Goal: Task Accomplishment & Management: Manage account settings

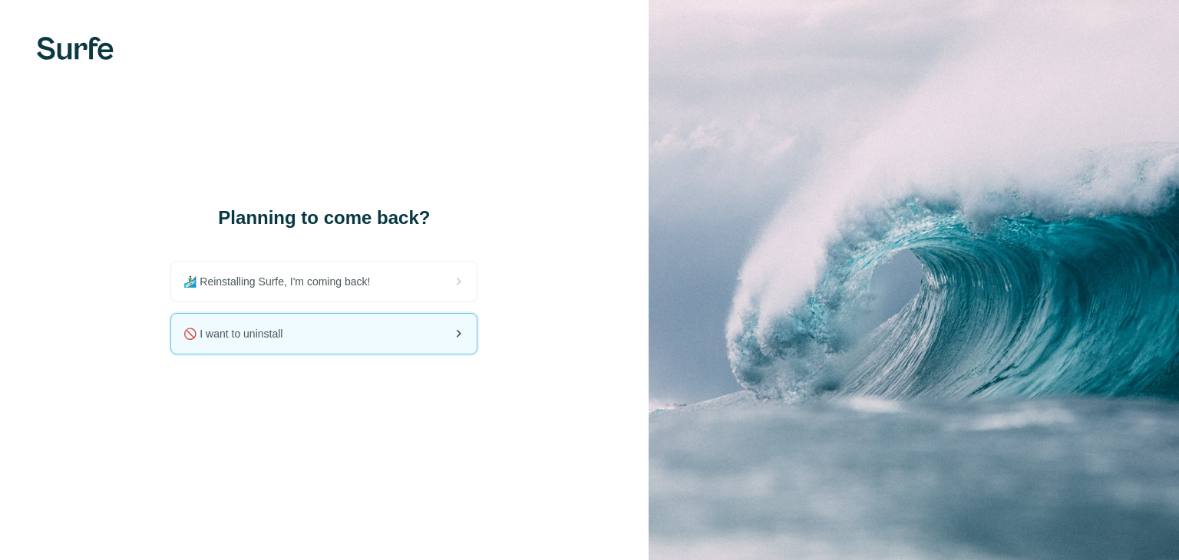
click at [313, 341] on div "🚫 I want to uninstall" at bounding box center [324, 334] width 306 height 40
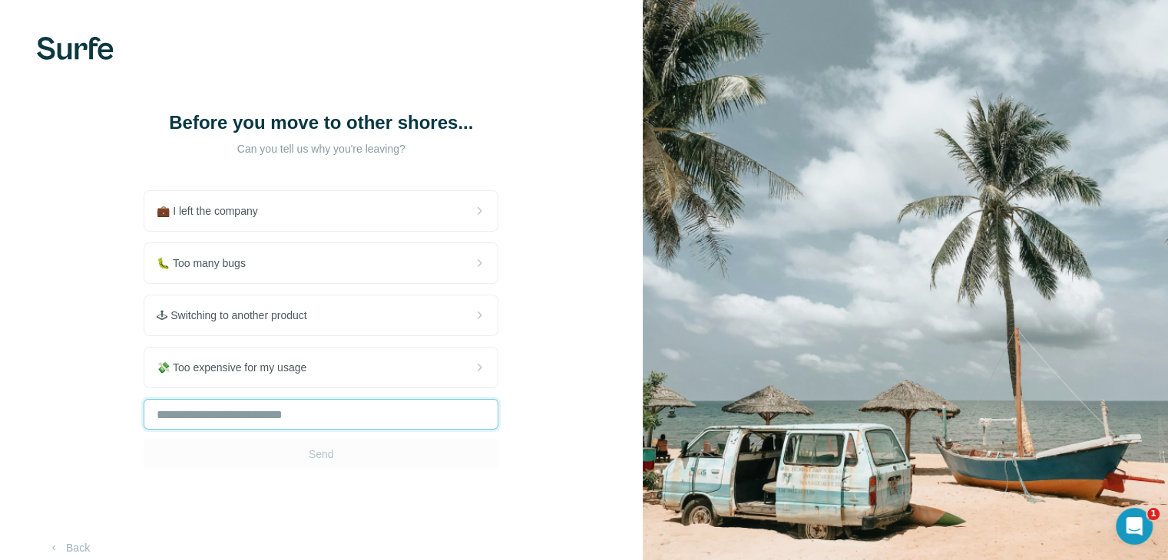
click at [308, 403] on input "text" at bounding box center [321, 414] width 355 height 31
click at [260, 408] on input "text" at bounding box center [321, 414] width 355 height 31
type input "*"
type input "**********"
click at [291, 441] on button "Send" at bounding box center [321, 454] width 355 height 31
